Goal: Task Accomplishment & Management: Use online tool/utility

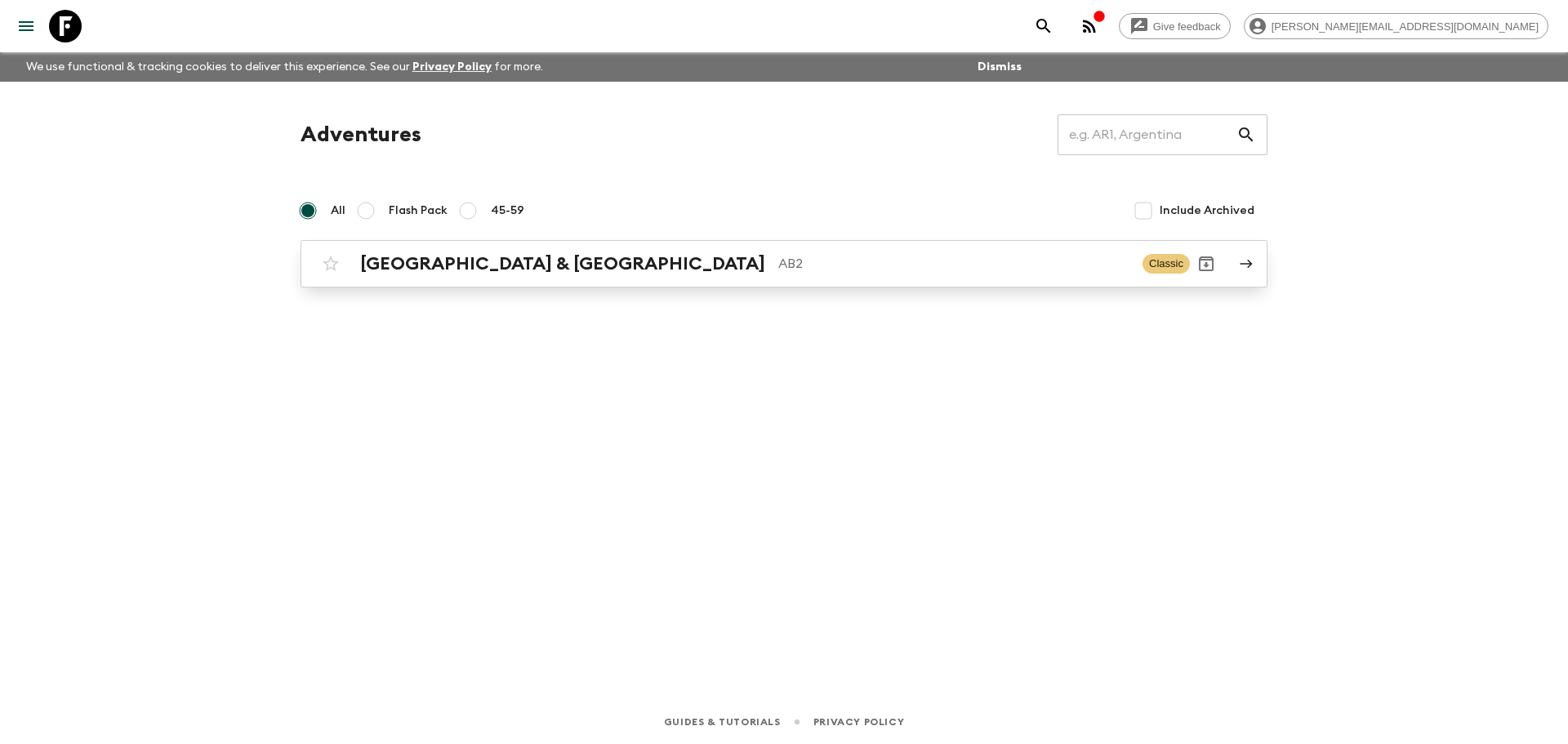
click at [543, 253] on div "Argentina & [GEOGRAPHIC_DATA] AB2" at bounding box center [745, 264] width 769 height 22
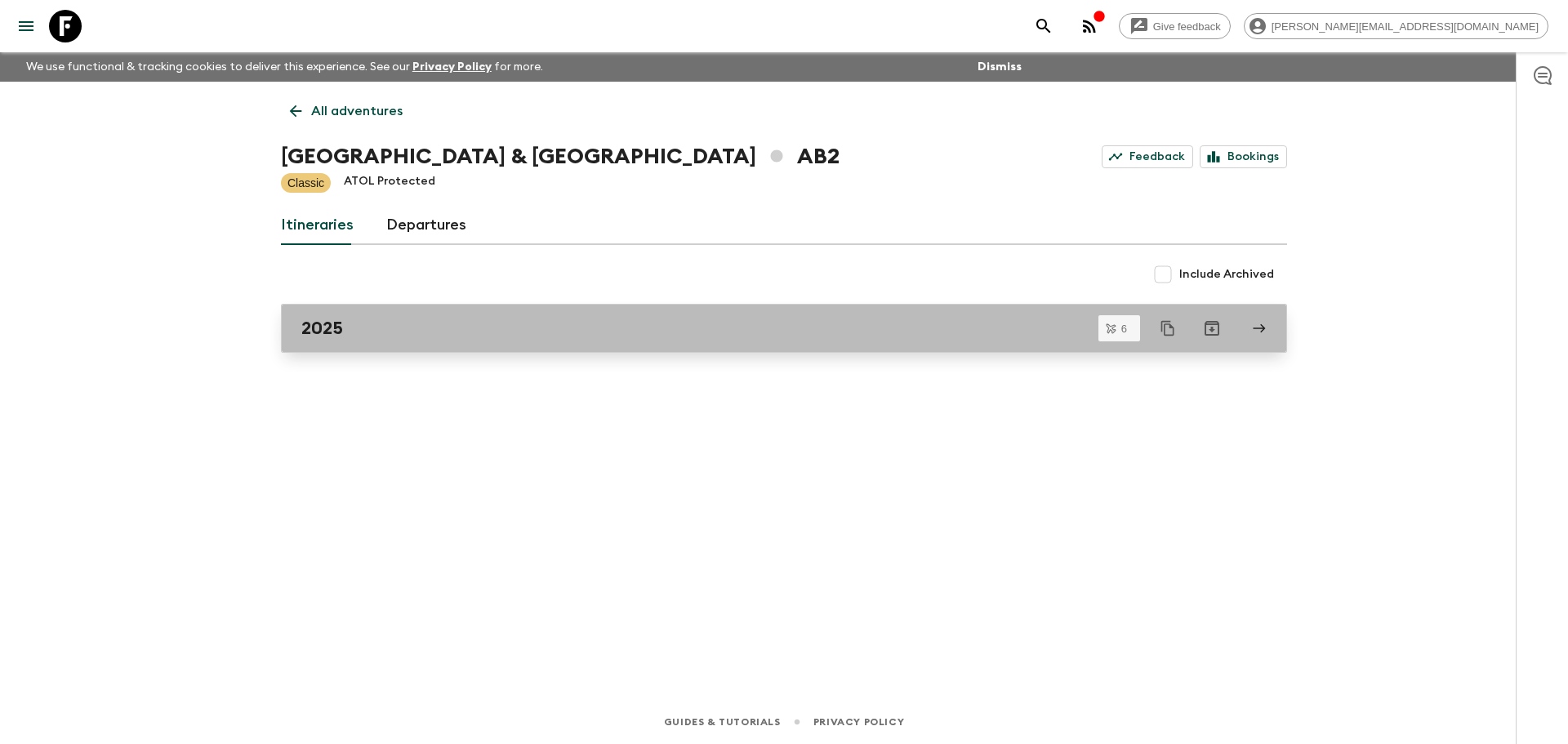
click at [430, 319] on div "2025" at bounding box center [768, 328] width 934 height 22
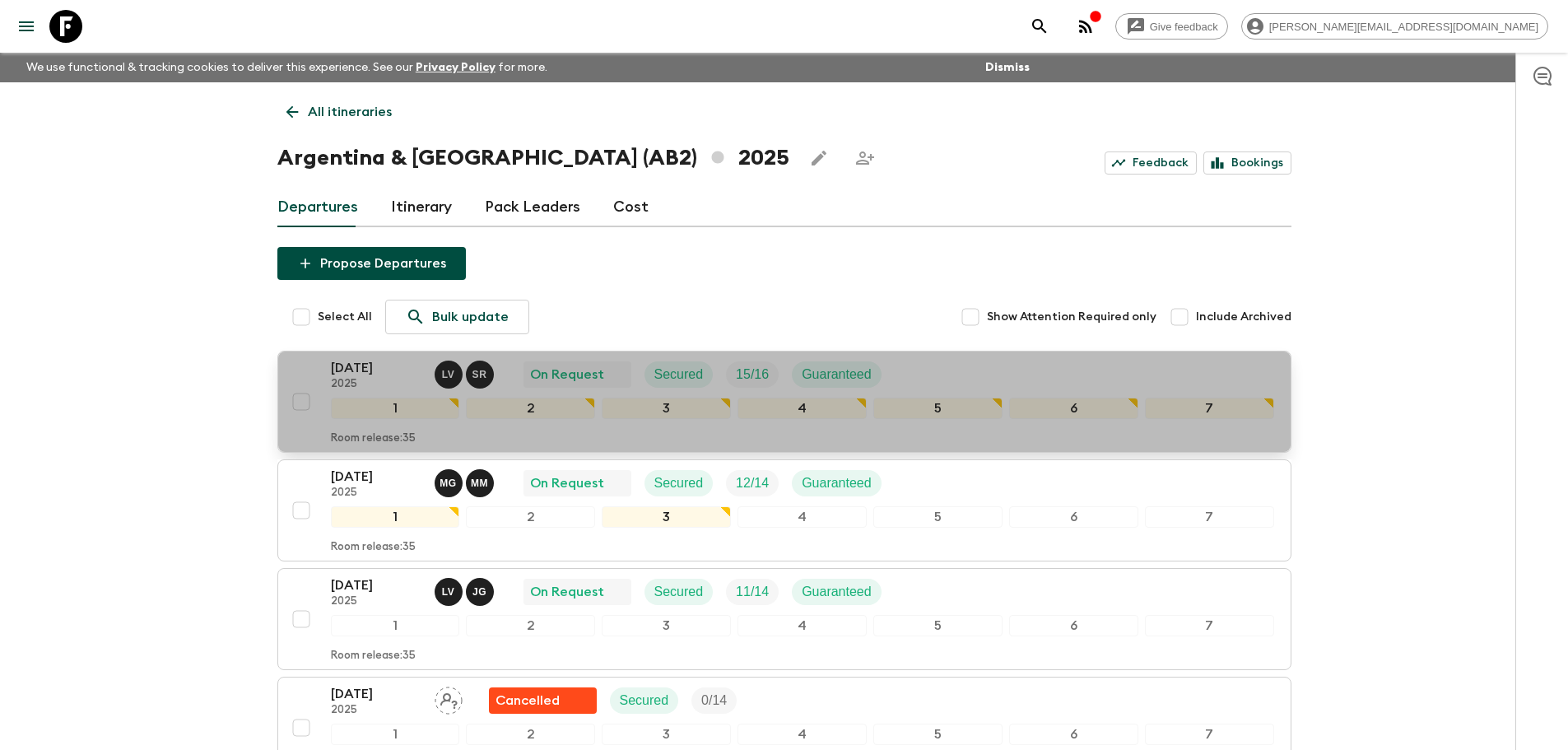
click at [958, 389] on div "[DATE] 2025 L V S R On Request Secured 15 / 16 Guaranteed" at bounding box center [802, 374] width 943 height 33
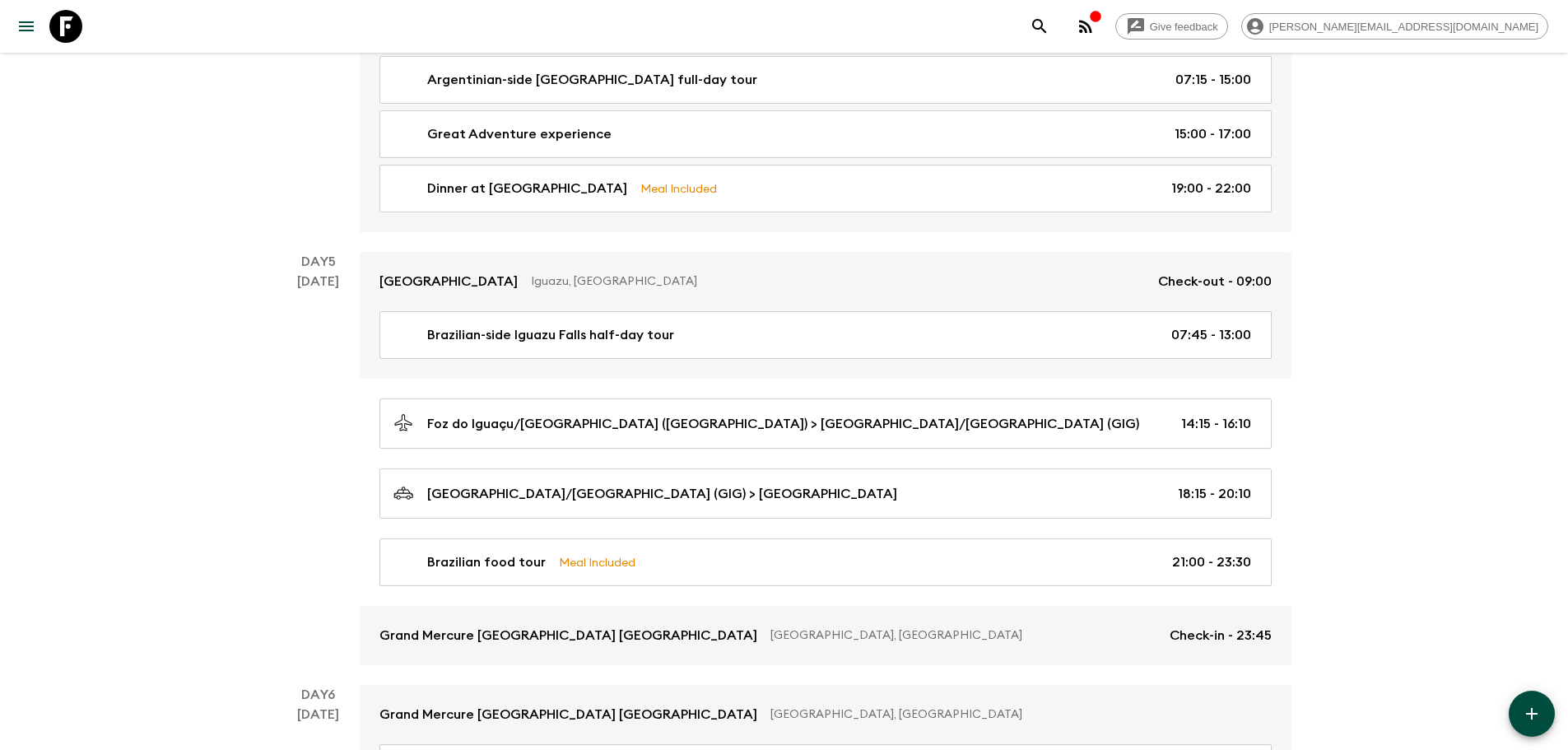
scroll to position [1729, 0]
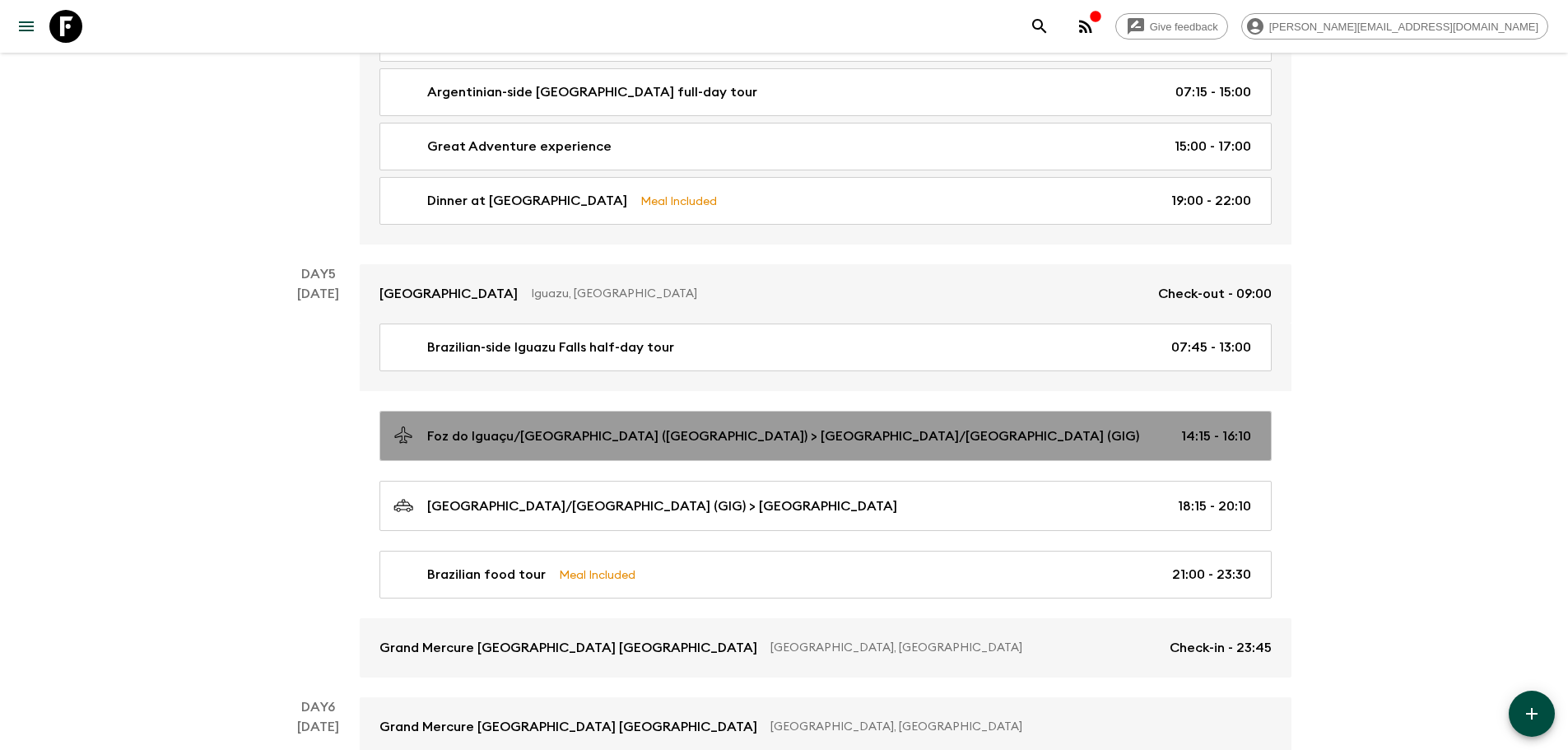
click at [1031, 435] on p "Foz do Iguaçu/[GEOGRAPHIC_DATA] ([GEOGRAPHIC_DATA]) > [GEOGRAPHIC_DATA]/[GEOGRA…" at bounding box center [783, 436] width 712 height 20
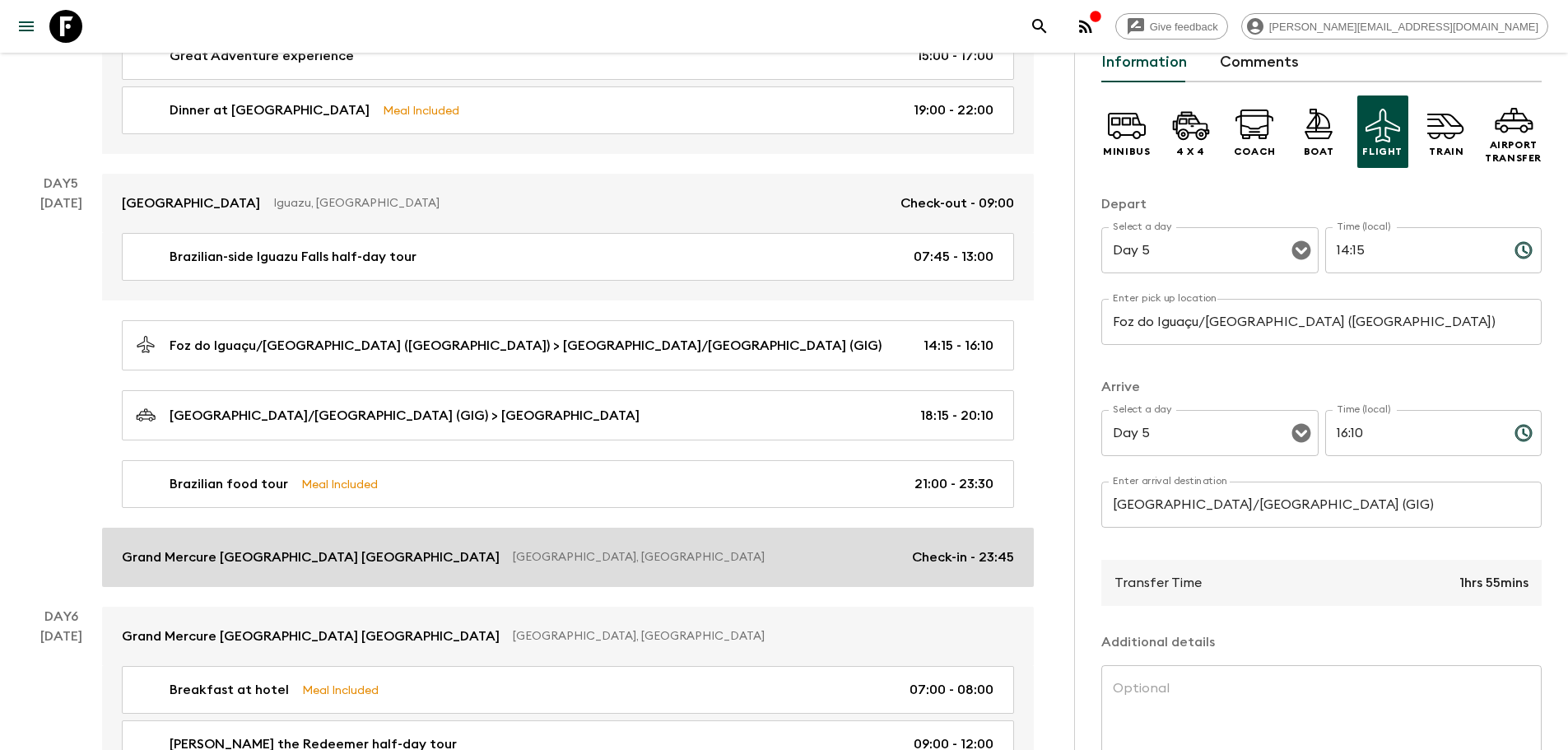
scroll to position [1894, 0]
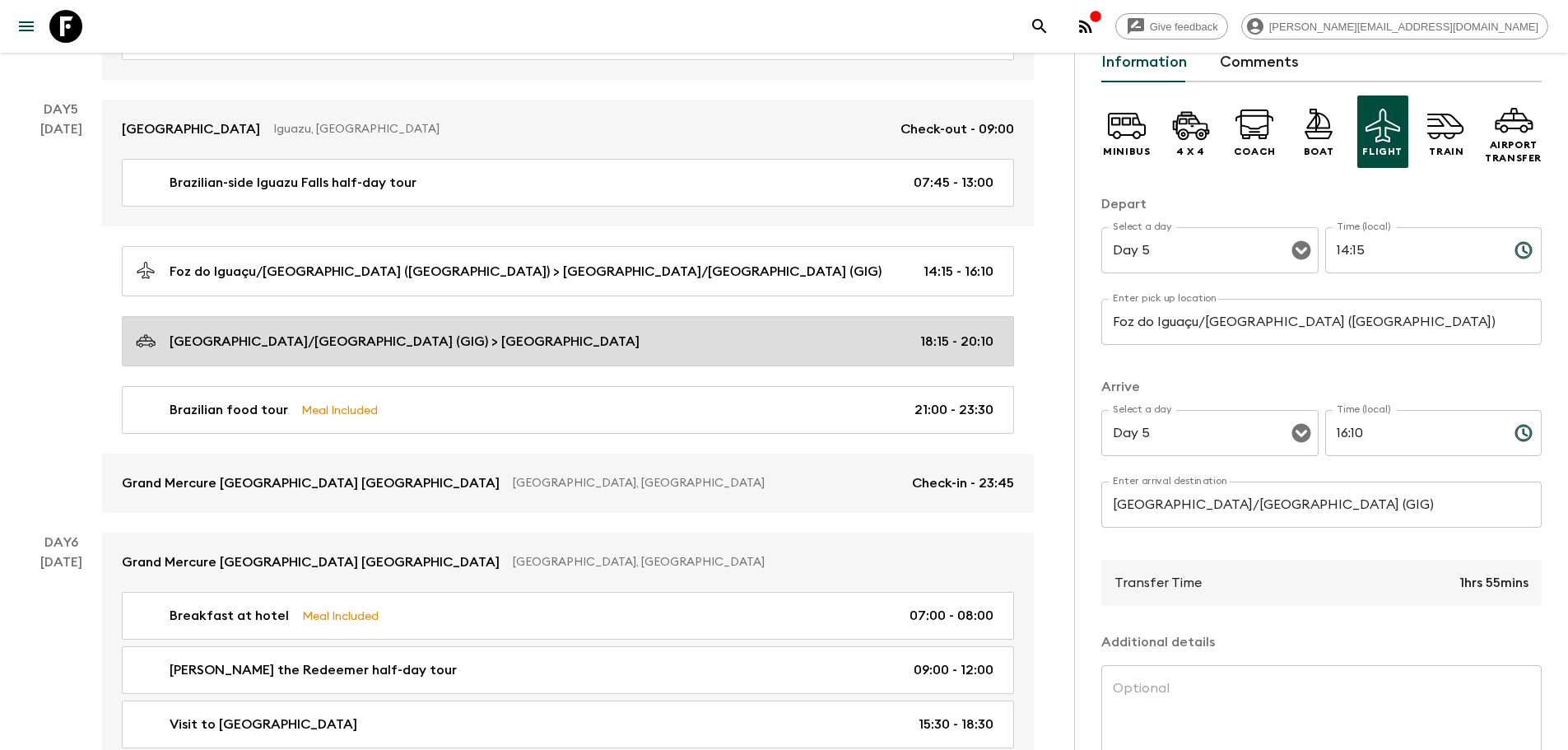
click at [974, 344] on p "18:15 - 20:10" at bounding box center [957, 342] width 73 height 20
type input "[GEOGRAPHIC_DATA]/[GEOGRAPHIC_DATA] (GIG)"
type input "[GEOGRAPHIC_DATA]"
type textarea "Note: if the group arrives on a late flight from [GEOGRAPHIC_DATA], they may be…"
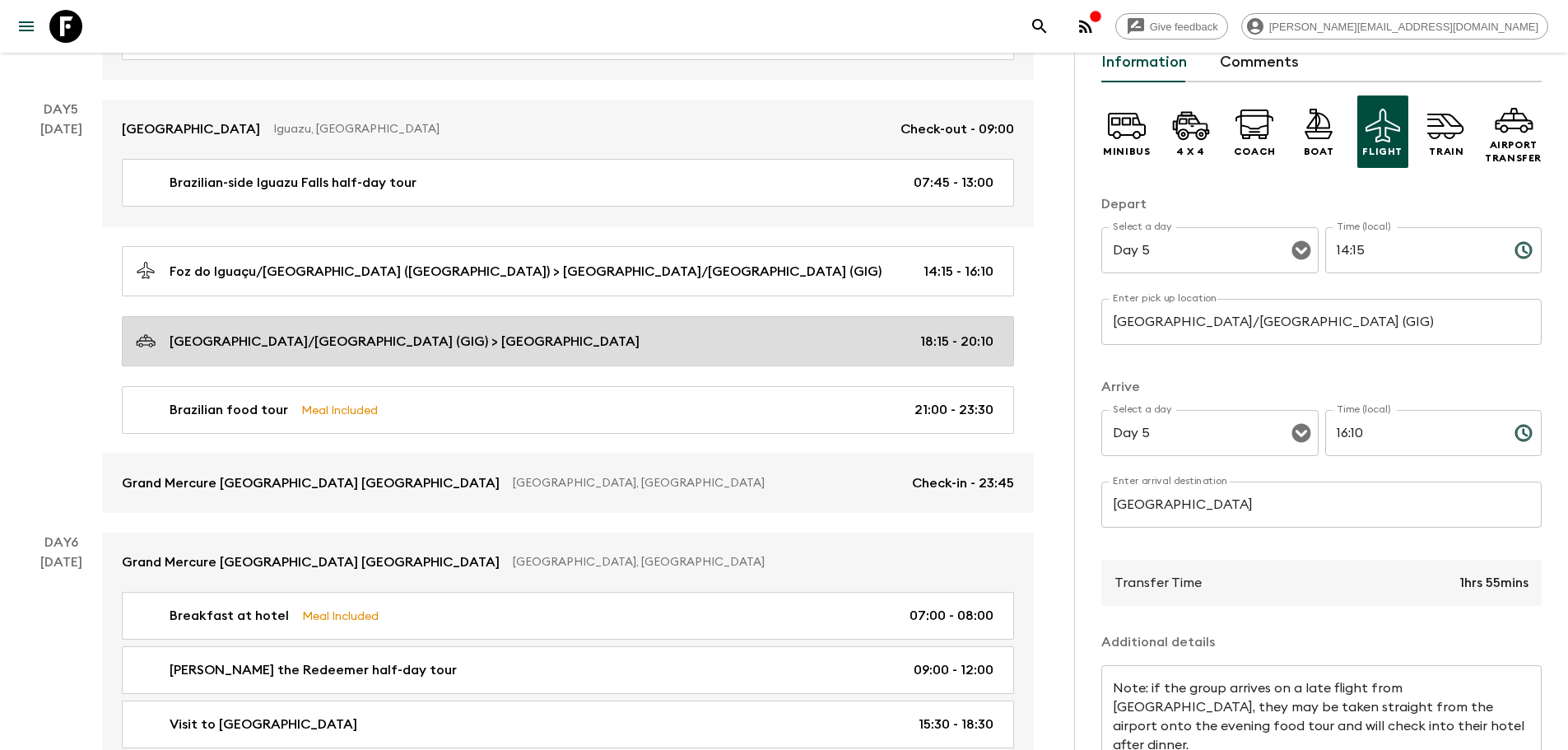
type input "18:15"
type input "20:10"
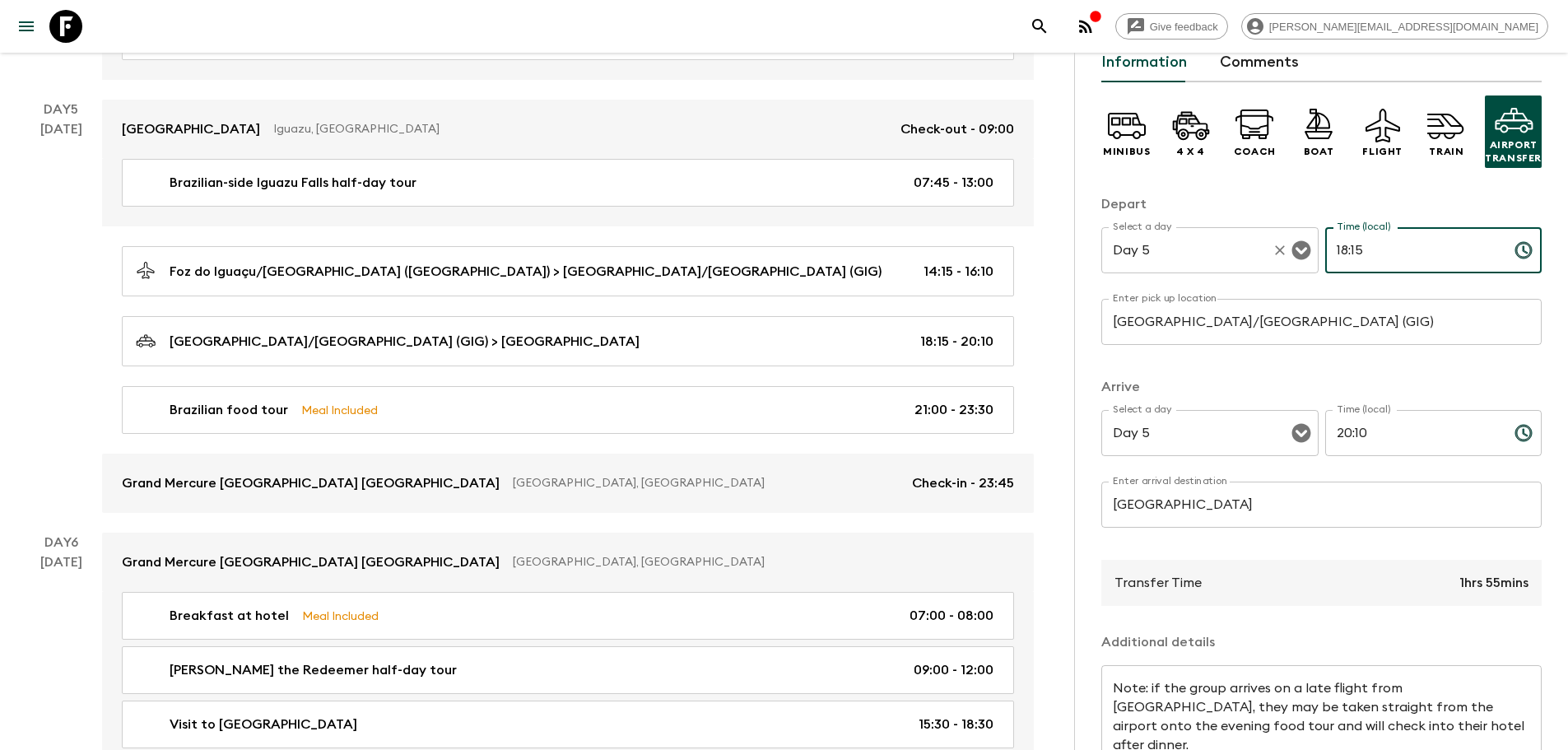
drag, startPoint x: 1336, startPoint y: 254, endPoint x: 1223, endPoint y: 254, distance: 113.0
click at [1223, 254] on div "Select a day Day 5 Select a day ​ Time (local) 18:15 Time (local) ​" at bounding box center [1321, 259] width 440 height 65
type input "20:30"
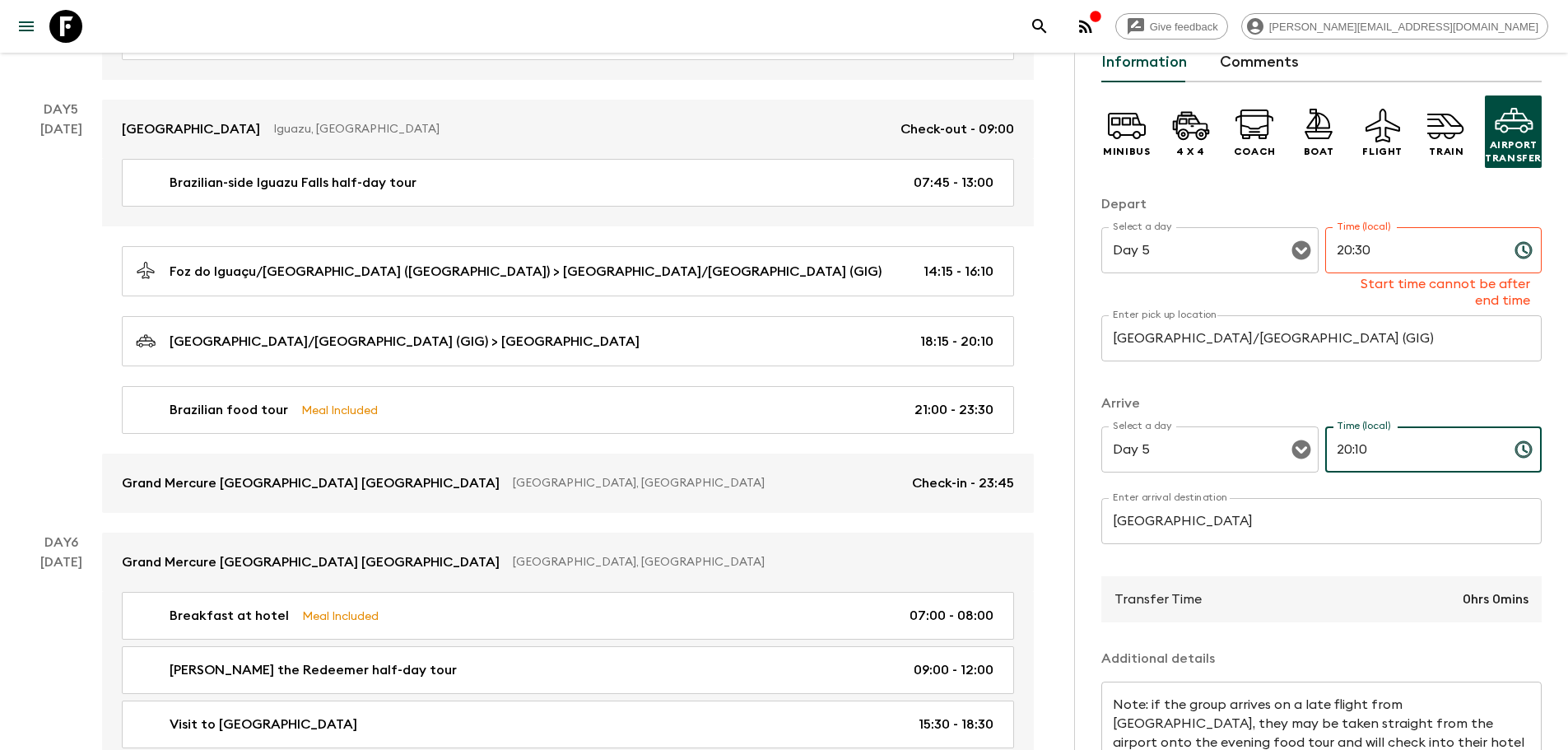
drag, startPoint x: 1418, startPoint y: 421, endPoint x: 1193, endPoint y: 421, distance: 225.0
click at [1193, 421] on div "Arrive Select a day Day 5 Select a day ​ Time (local) 20:10 Time (local) ​ Ente…" at bounding box center [1321, 479] width 440 height 170
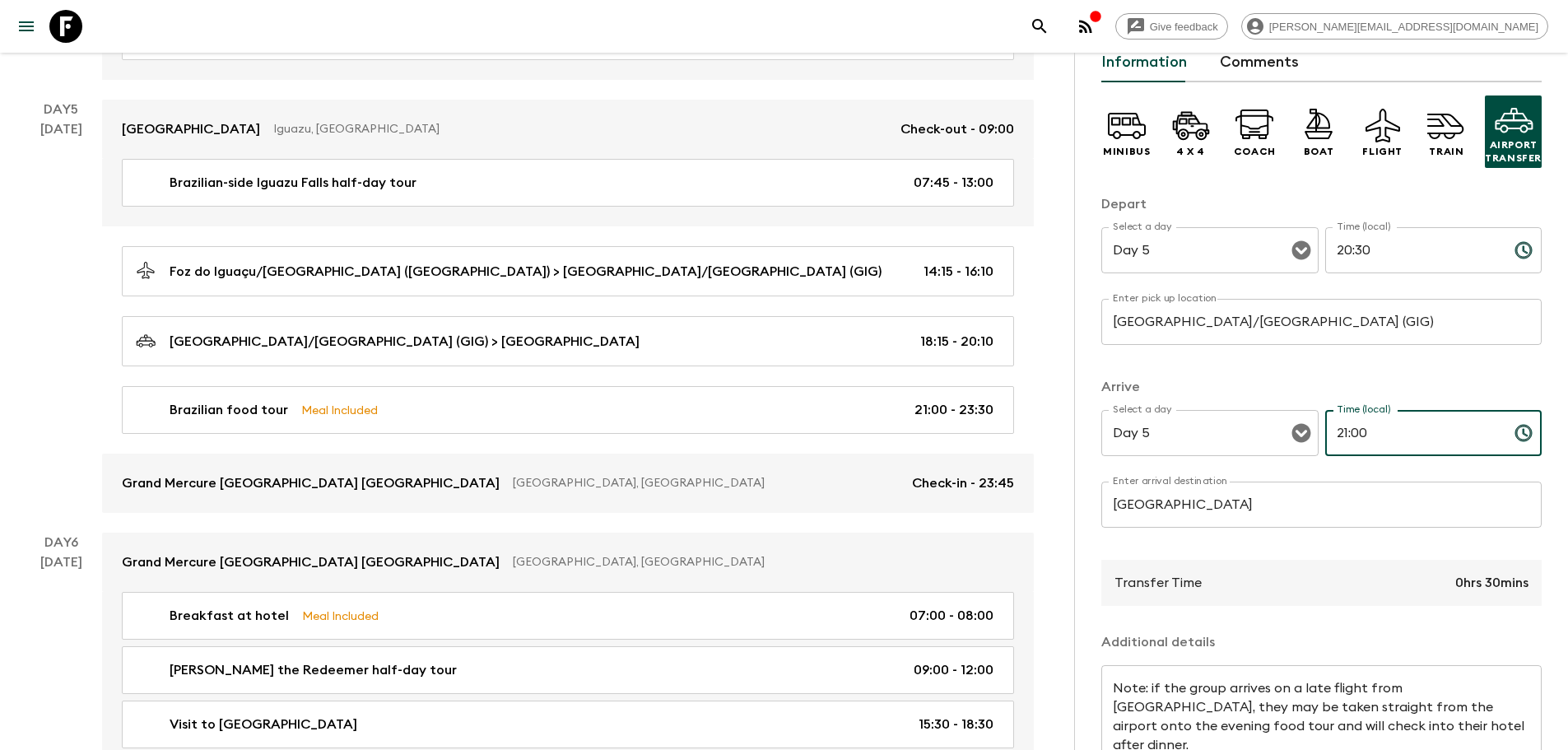
type input "21:00"
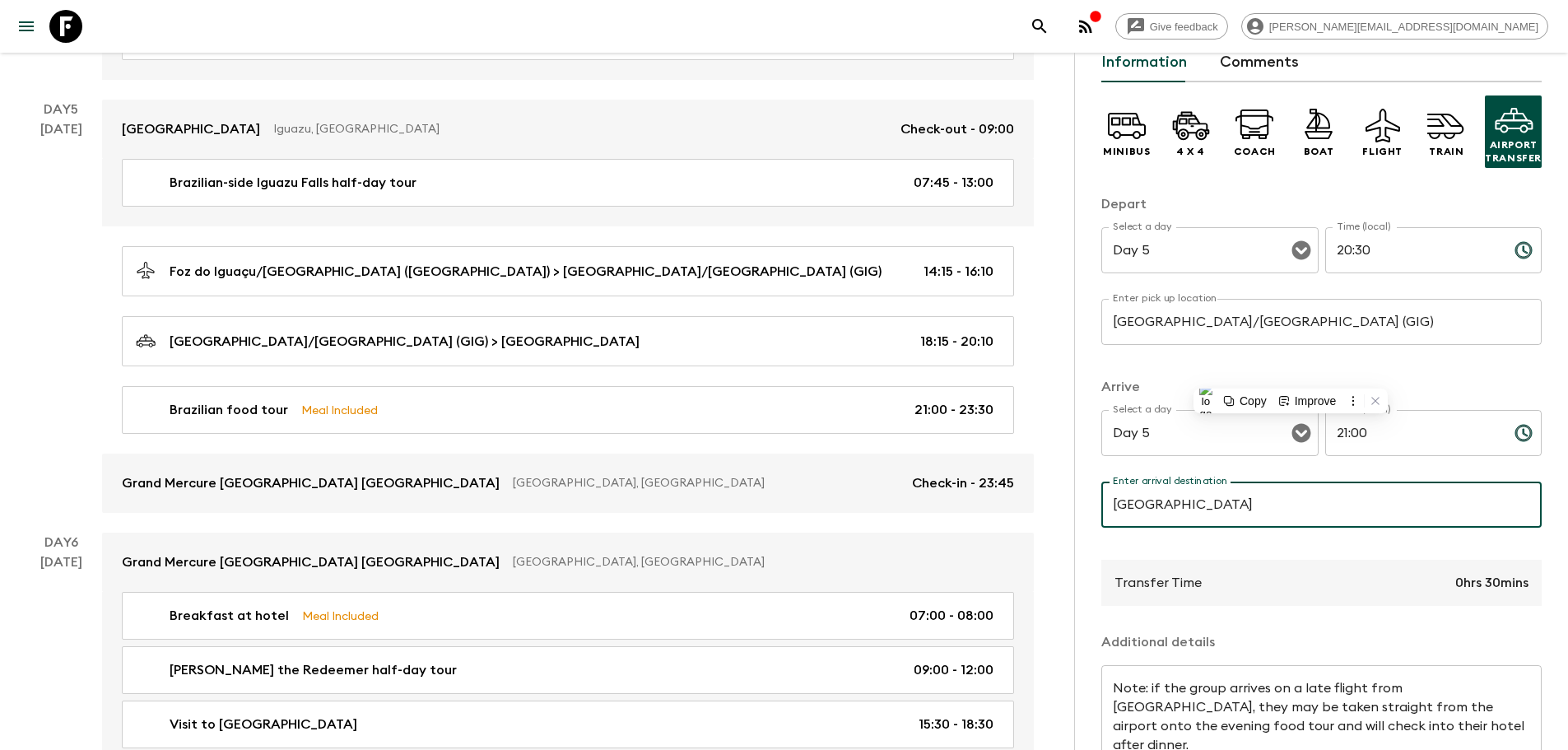
click at [1484, 614] on p at bounding box center [1321, 613] width 440 height 14
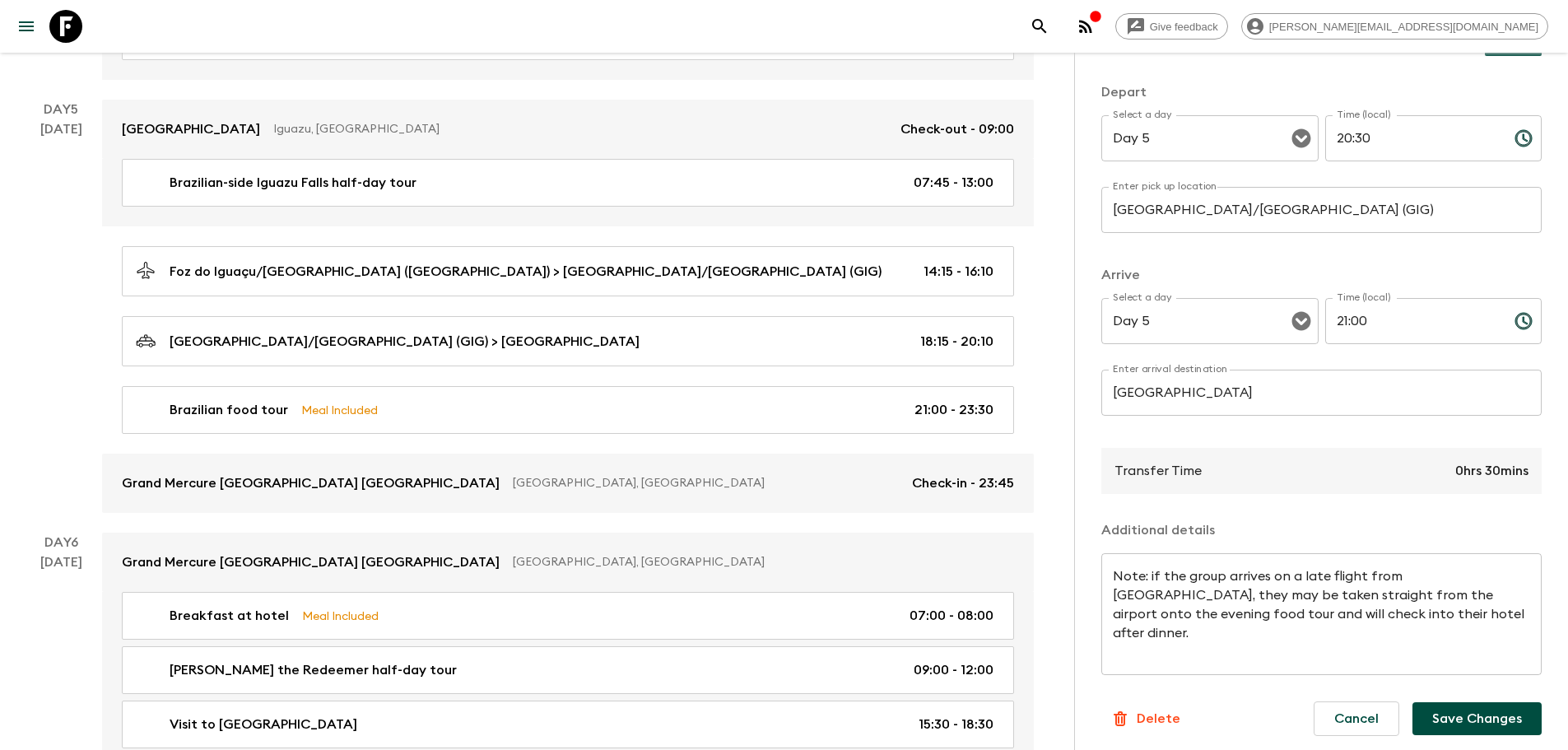
scroll to position [200, 0]
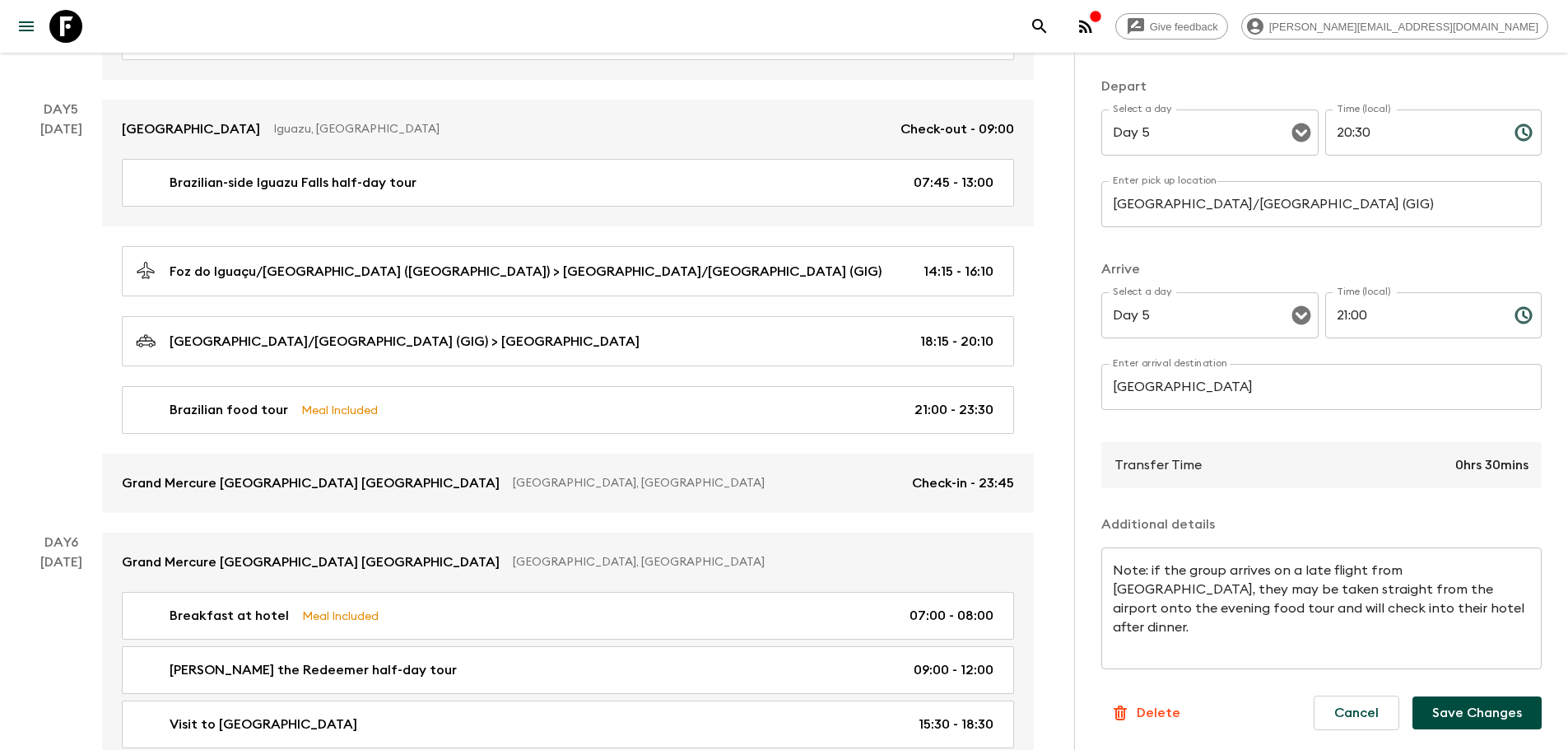
click at [1473, 708] on button "Save Changes" at bounding box center [1476, 713] width 129 height 33
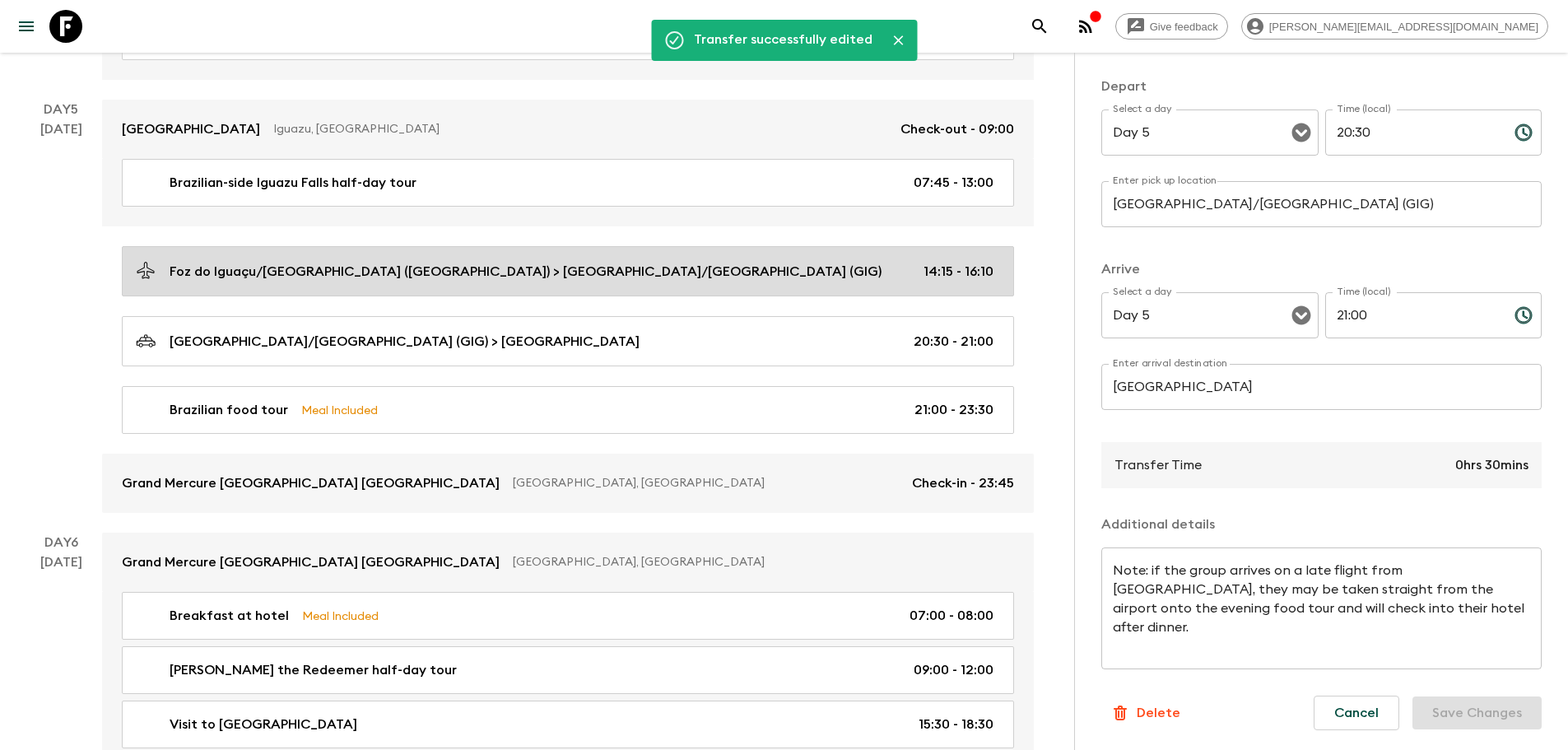
click at [965, 280] on p "14:15 - 16:10" at bounding box center [957, 272] width 70 height 20
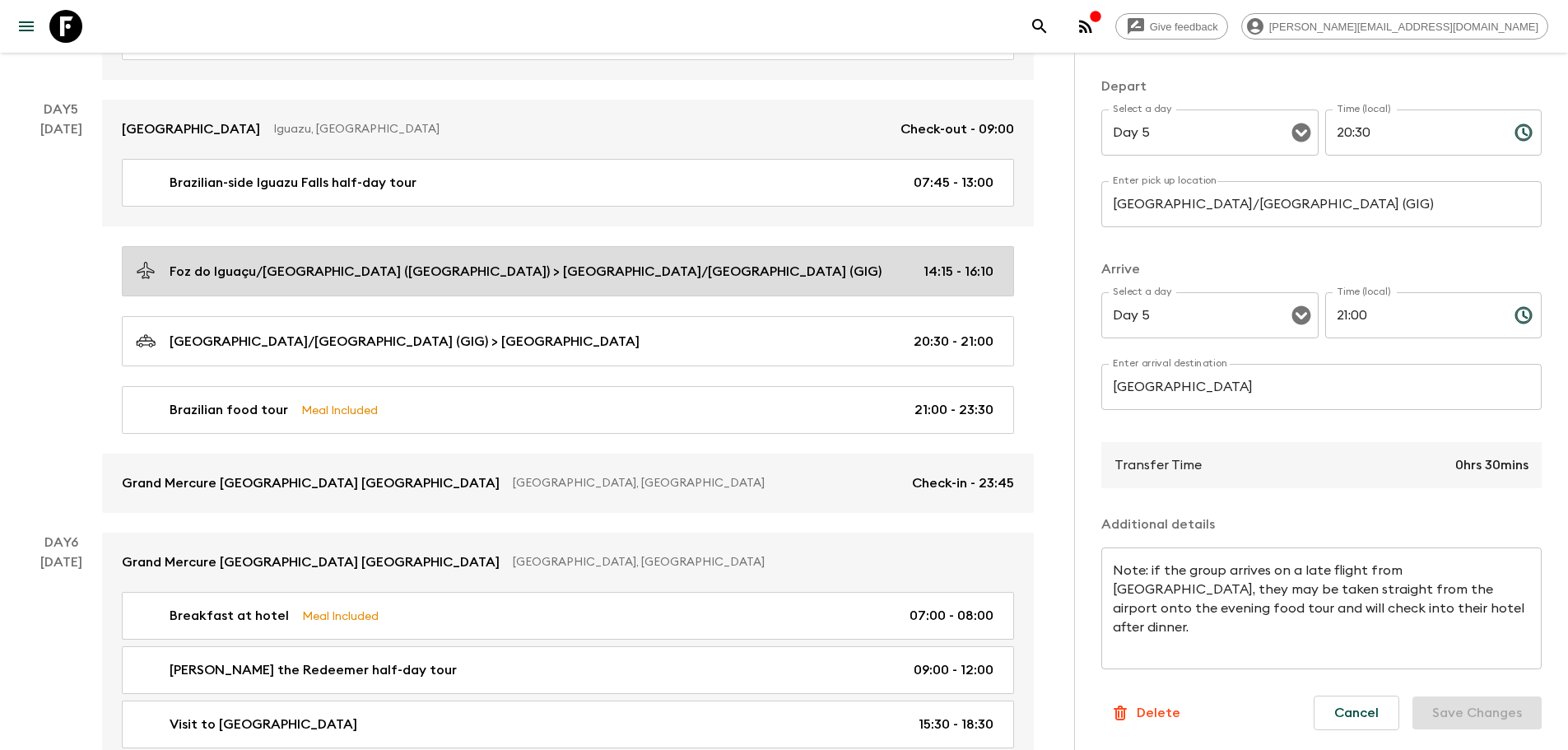
type input "Foz do Iguaçu/[GEOGRAPHIC_DATA] ([GEOGRAPHIC_DATA])"
type input "[GEOGRAPHIC_DATA]/[GEOGRAPHIC_DATA] (GIG)"
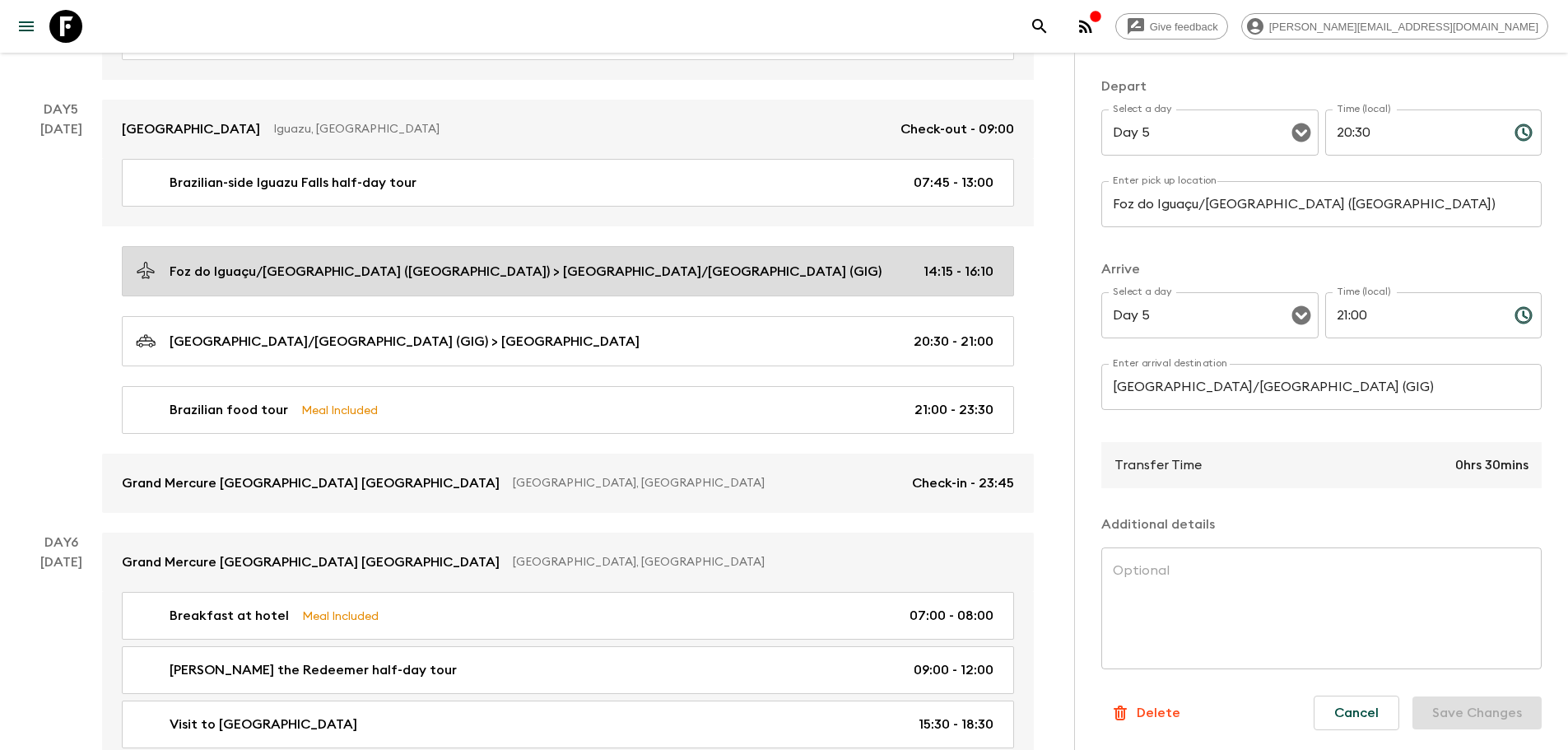
type input "14:15"
type input "16:10"
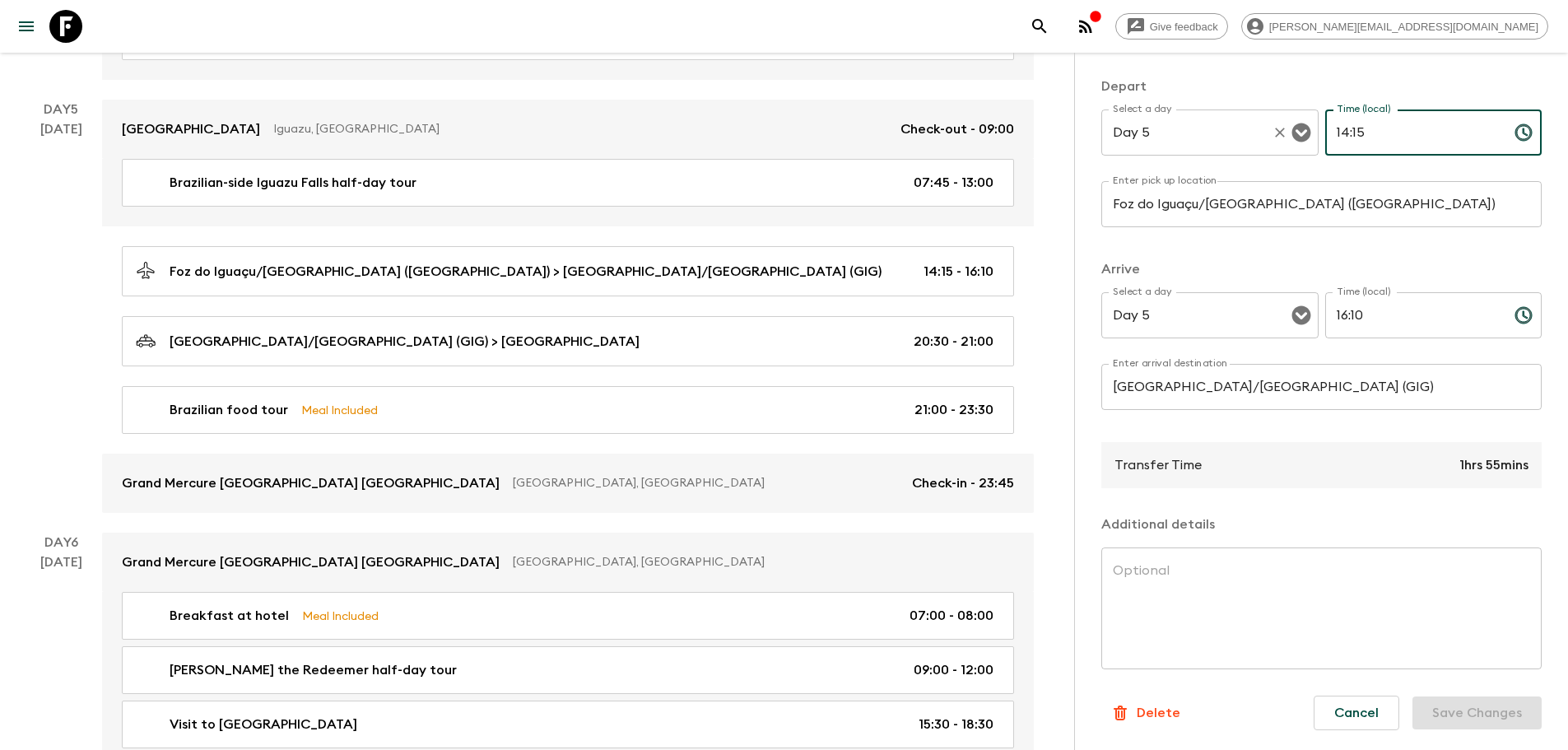
drag, startPoint x: 1358, startPoint y: 133, endPoint x: 1212, endPoint y: 147, distance: 146.7
click at [1212, 147] on div "Select a day Day 5 Select a day ​ Time (local) 14:15 Time (local) ​" at bounding box center [1321, 142] width 440 height 65
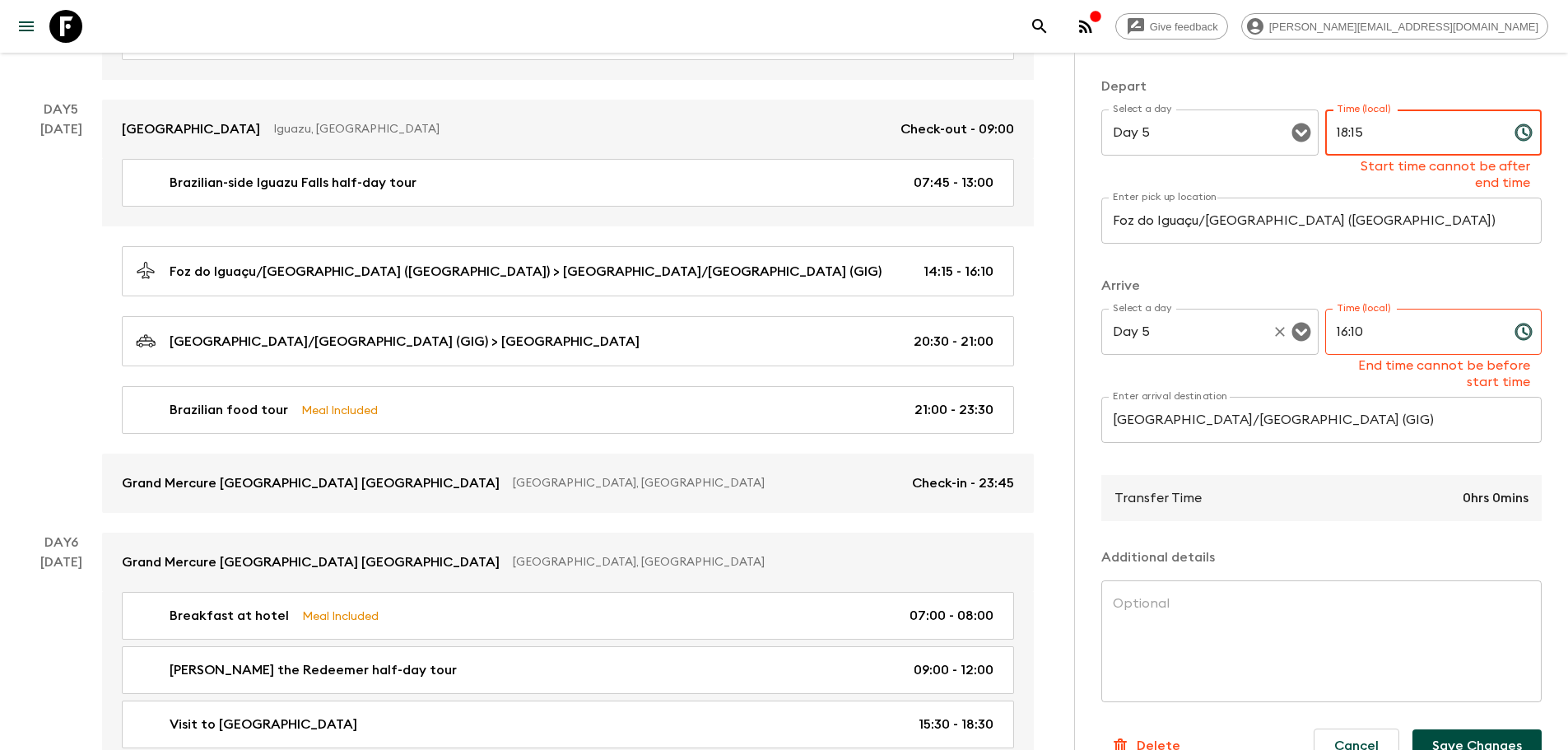
type input "18:15"
click at [1288, 329] on div "Select a day Day 5 Select a day ​ Time (local) 16:10 Time (local) End time cann…" at bounding box center [1321, 350] width 440 height 81
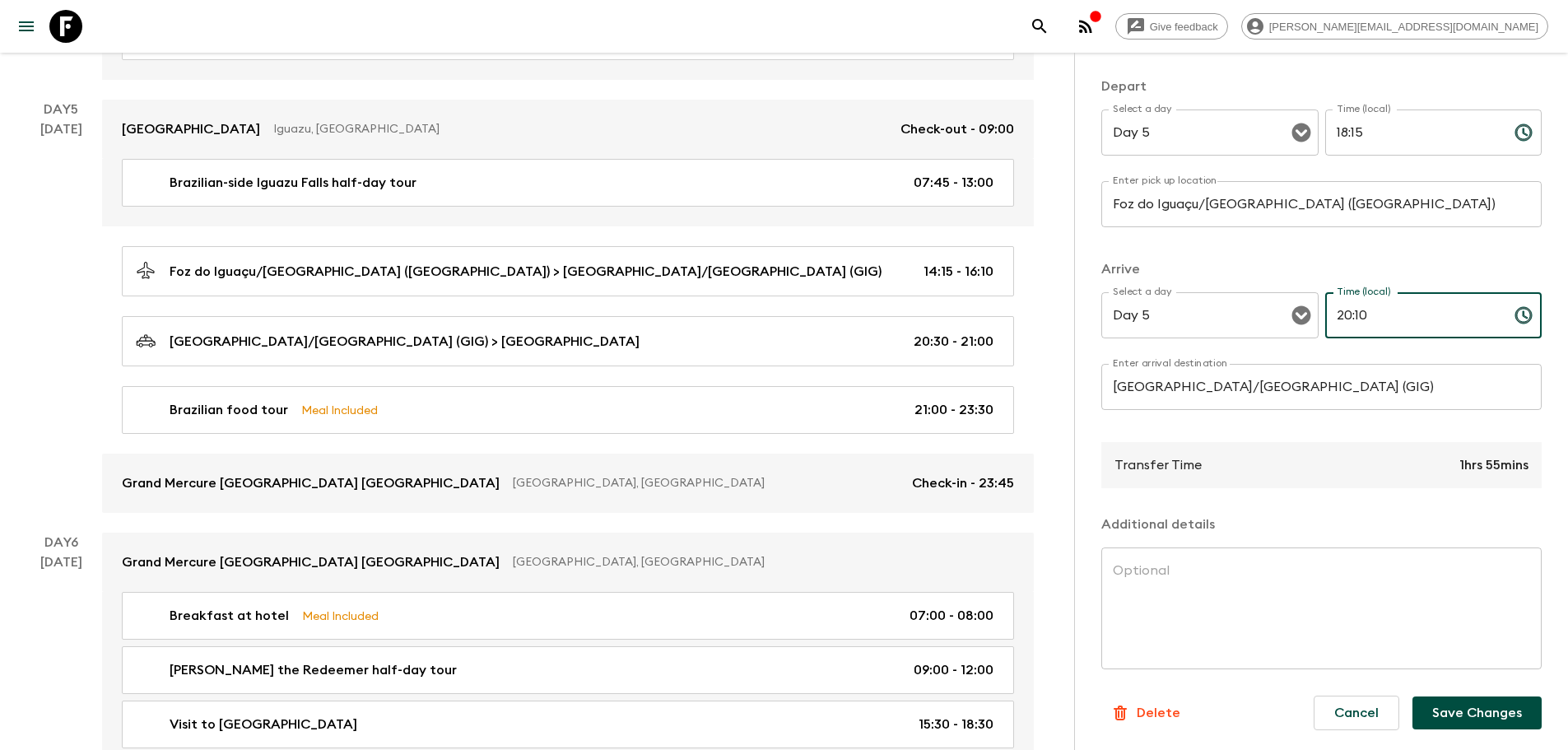
type input "20:10"
click at [1442, 246] on div "Minibus 4 x 4 Coach Boat Flight Train Airport Transfer Depart Select a day Day …" at bounding box center [1321, 370] width 440 height 811
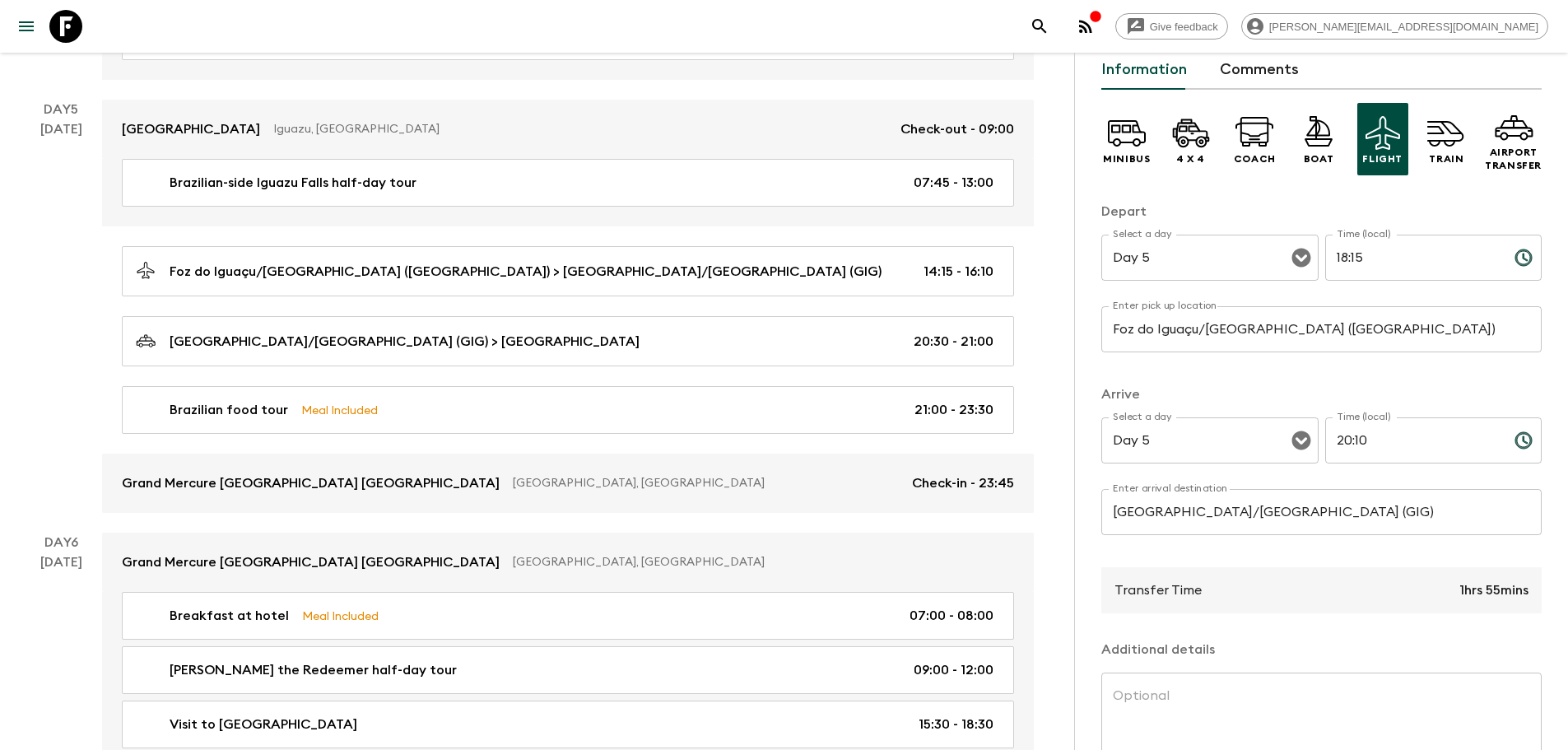
scroll to position [200, 0]
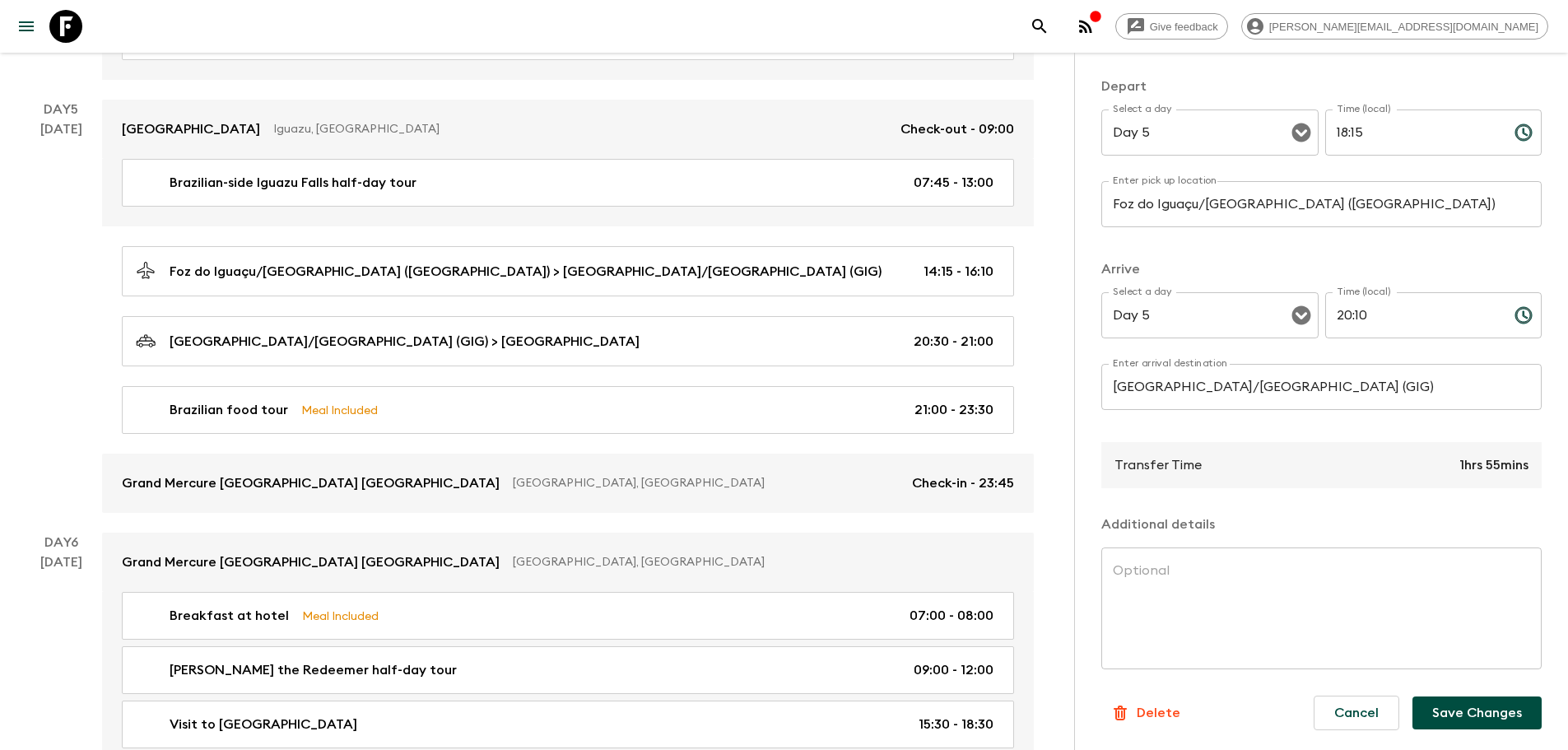
click at [1486, 715] on button "Save Changes" at bounding box center [1476, 713] width 129 height 33
